Goal: Find specific page/section: Find specific page/section

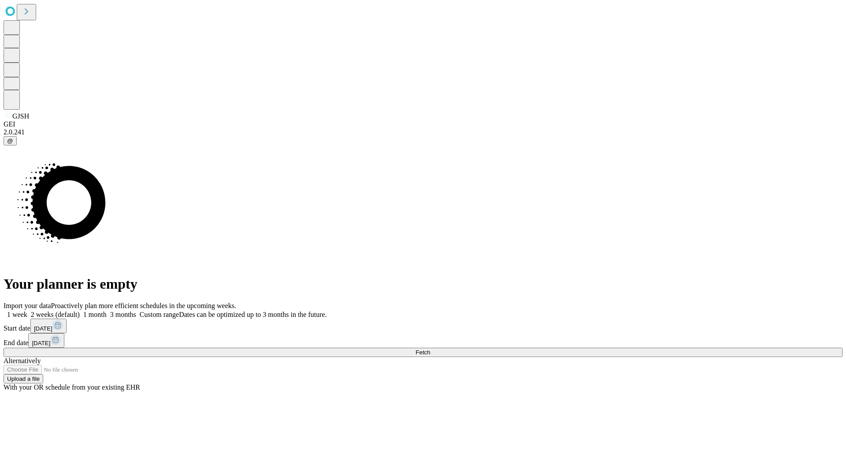
click at [430, 349] on span "Fetch" at bounding box center [422, 352] width 15 height 7
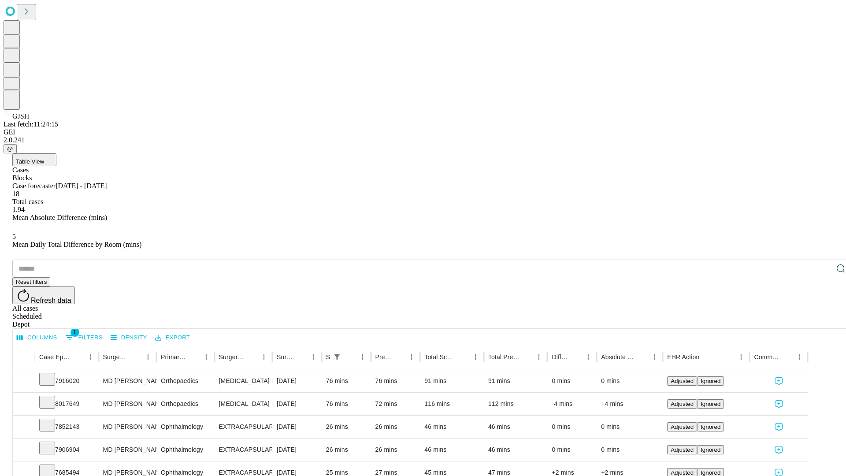
click at [823, 320] on div "Depot" at bounding box center [431, 324] width 839 height 8
